Goal: Browse casually: Explore the website without a specific task or goal

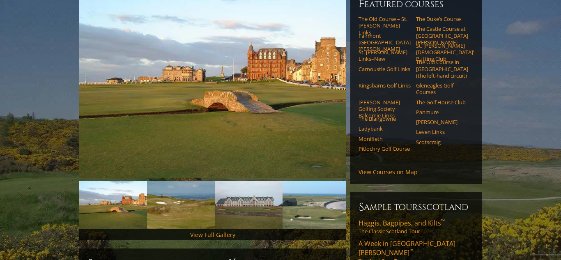
scroll to position [131, 0]
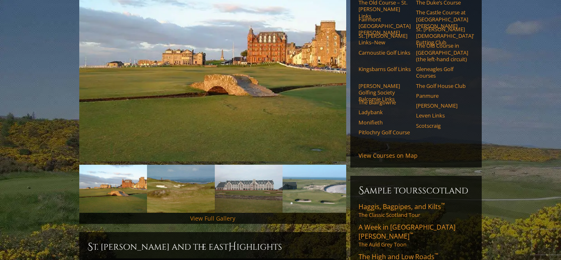
click at [220, 214] on link "View Full Gallery" at bounding box center [212, 218] width 45 height 8
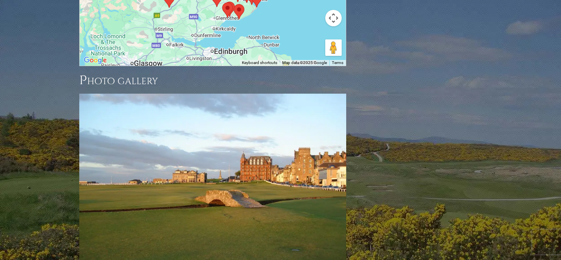
scroll to position [1224, 0]
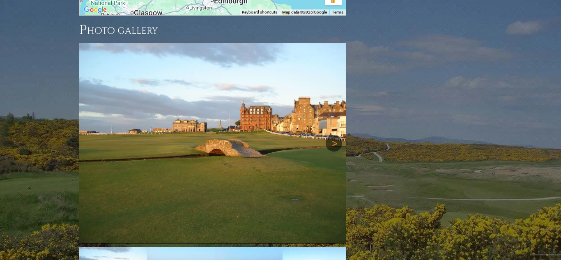
click at [332, 135] on link "Next" at bounding box center [334, 143] width 16 height 16
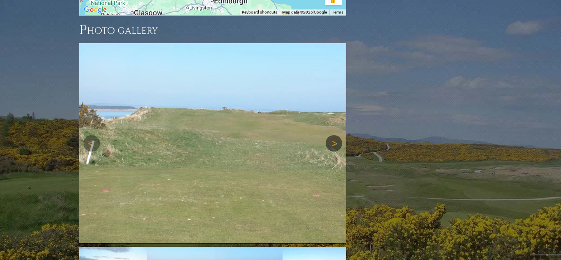
click at [332, 135] on link "Next" at bounding box center [334, 143] width 16 height 16
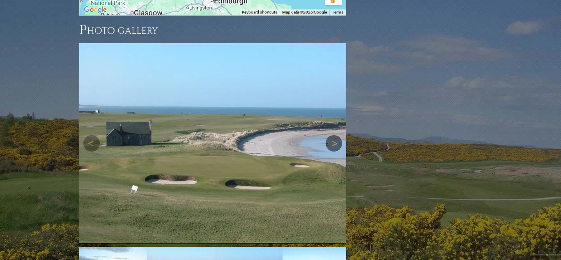
click at [332, 135] on link "Next" at bounding box center [334, 143] width 16 height 16
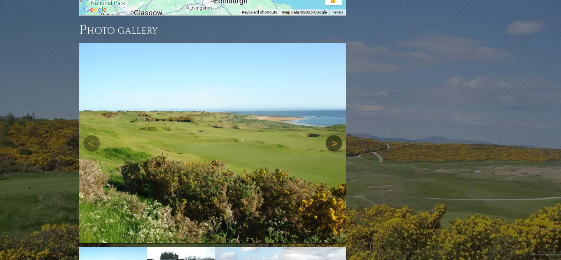
click at [332, 135] on link "Next" at bounding box center [334, 143] width 16 height 16
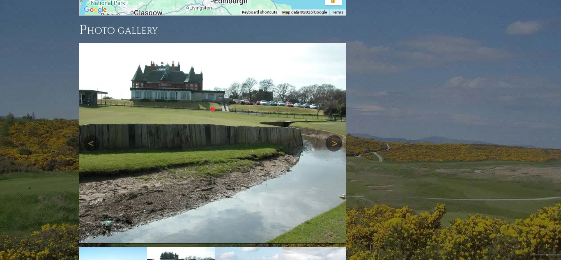
click at [332, 135] on link "Next" at bounding box center [334, 143] width 16 height 16
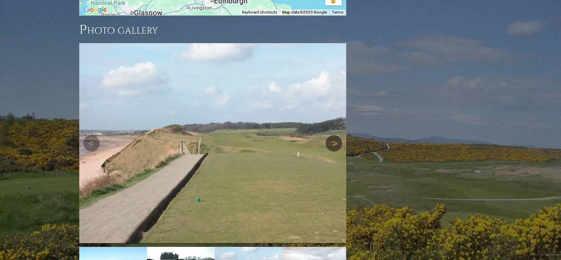
click at [332, 135] on link "Next" at bounding box center [334, 143] width 16 height 16
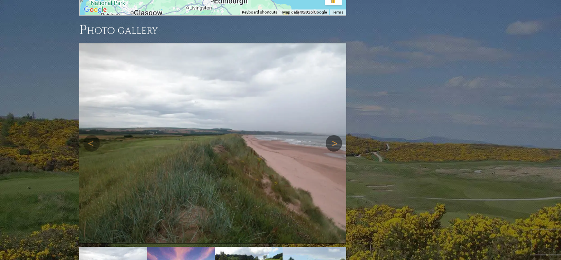
click at [332, 135] on link "Next" at bounding box center [334, 143] width 16 height 16
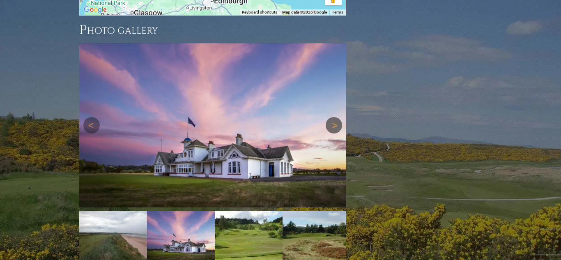
click at [334, 117] on link "Next" at bounding box center [334, 125] width 16 height 16
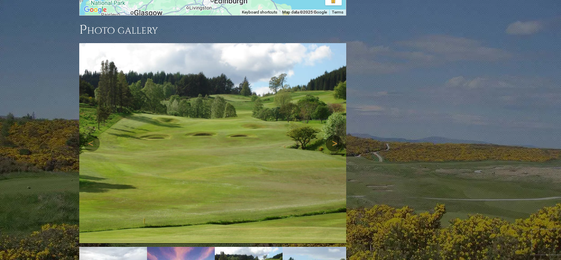
click at [334, 135] on link "Next" at bounding box center [334, 143] width 16 height 16
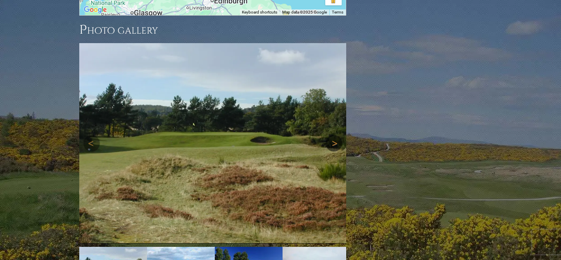
click at [334, 135] on link "Next" at bounding box center [334, 143] width 16 height 16
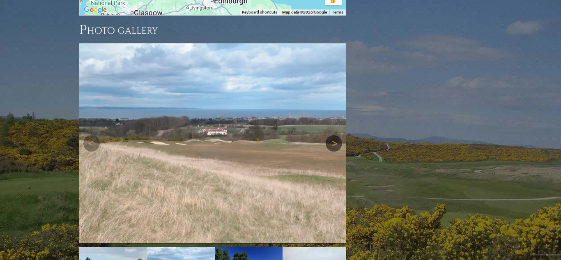
click at [334, 135] on link "Next" at bounding box center [334, 143] width 16 height 16
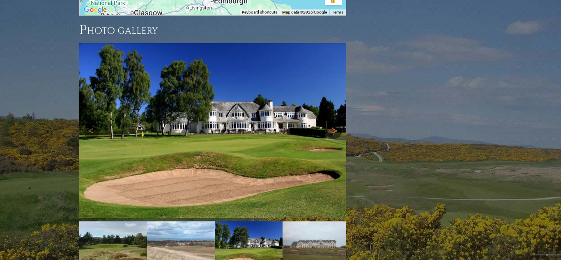
click at [333, 122] on link "Next" at bounding box center [334, 130] width 16 height 16
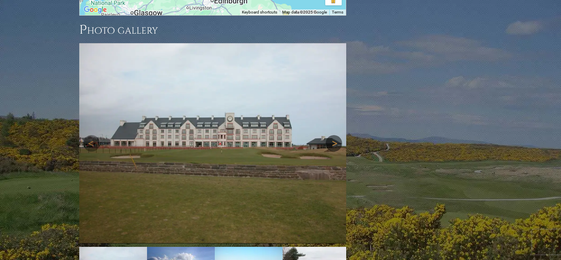
click at [334, 135] on link "Next" at bounding box center [334, 143] width 16 height 16
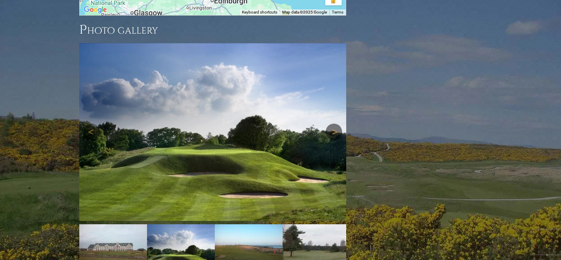
click at [334, 124] on link "Next" at bounding box center [334, 132] width 16 height 16
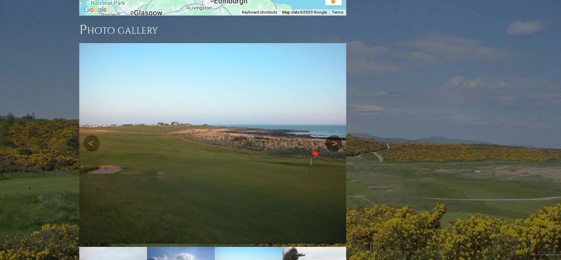
click at [334, 135] on link "Next" at bounding box center [334, 143] width 16 height 16
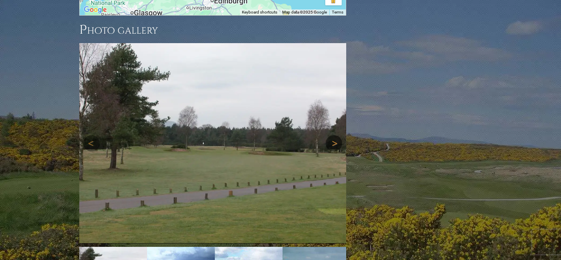
click at [334, 135] on link "Next" at bounding box center [334, 143] width 16 height 16
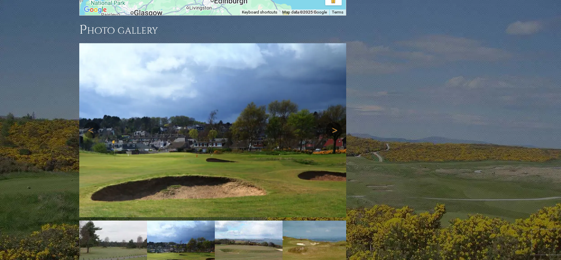
click at [334, 122] on link "Next" at bounding box center [334, 130] width 16 height 16
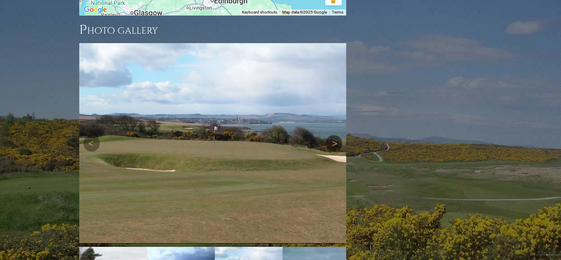
click at [334, 135] on link "Next" at bounding box center [334, 143] width 16 height 16
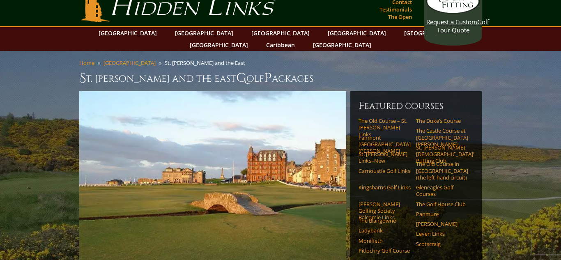
scroll to position [0, 0]
